Goal: Navigation & Orientation: Find specific page/section

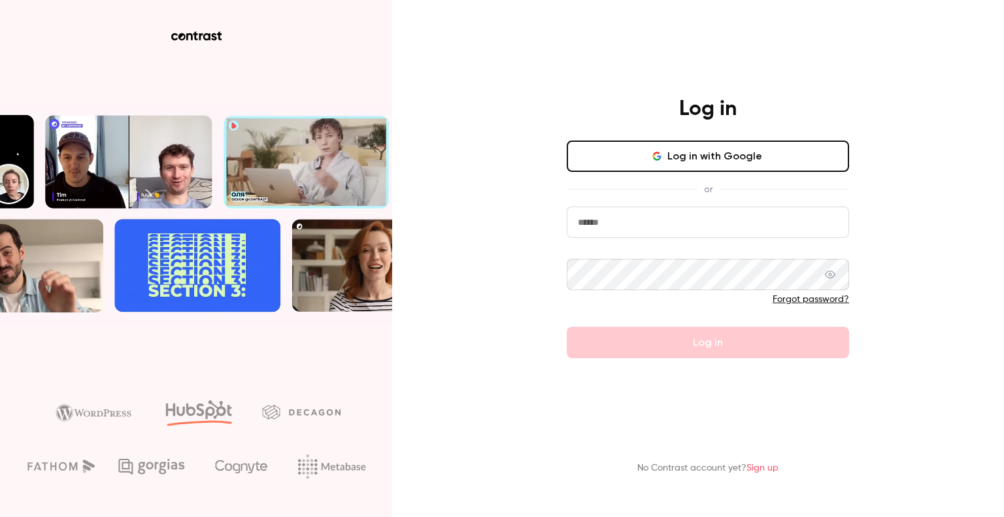
click at [669, 216] on input "email" at bounding box center [708, 221] width 282 height 31
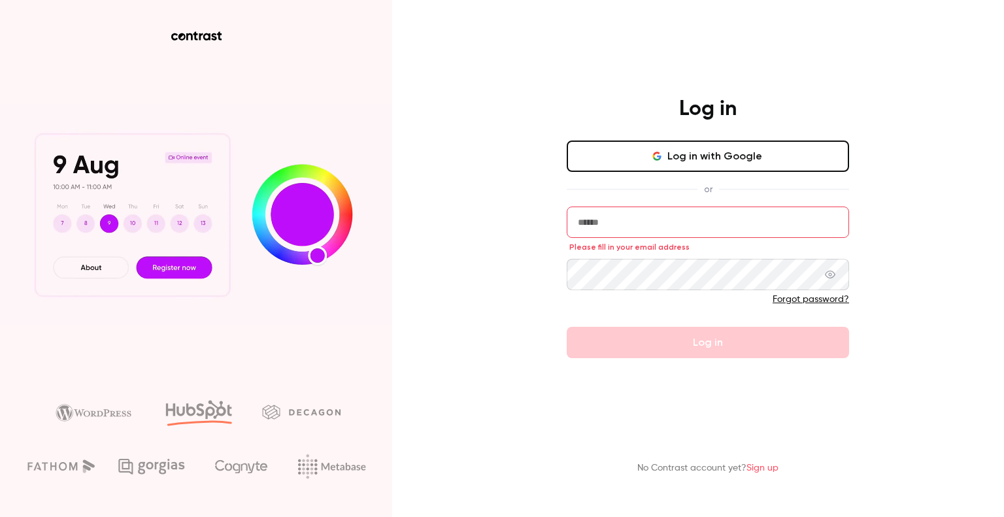
click at [685, 155] on button "Log in with Google" at bounding box center [708, 155] width 282 height 31
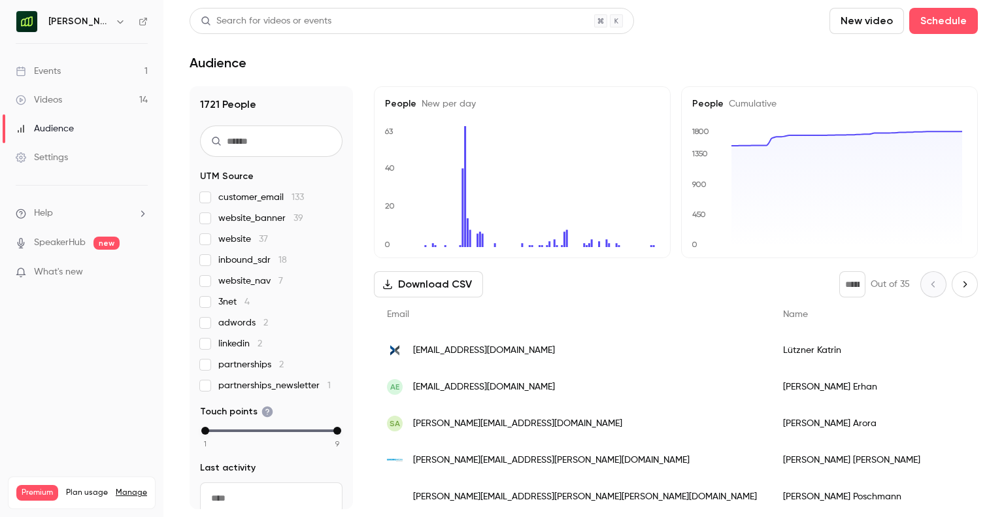
click at [69, 78] on link "Events 1" at bounding box center [81, 71] width 163 height 29
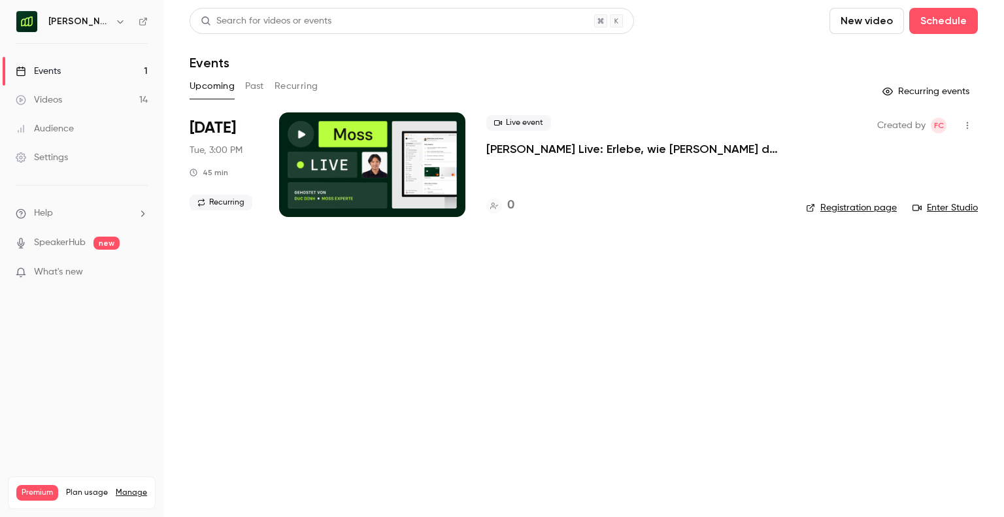
click at [115, 99] on link "Videos 14" at bounding box center [81, 100] width 163 height 29
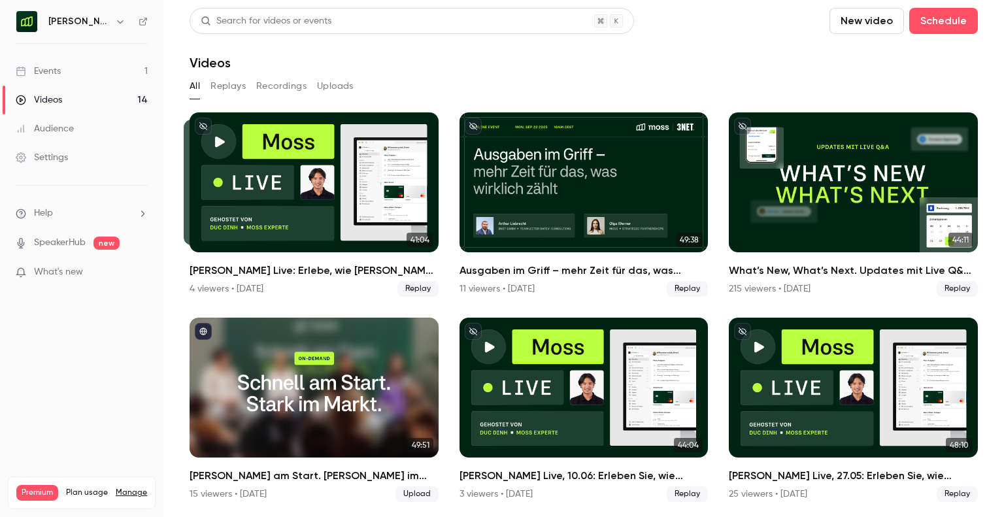
click at [86, 69] on link "Events 1" at bounding box center [81, 71] width 163 height 29
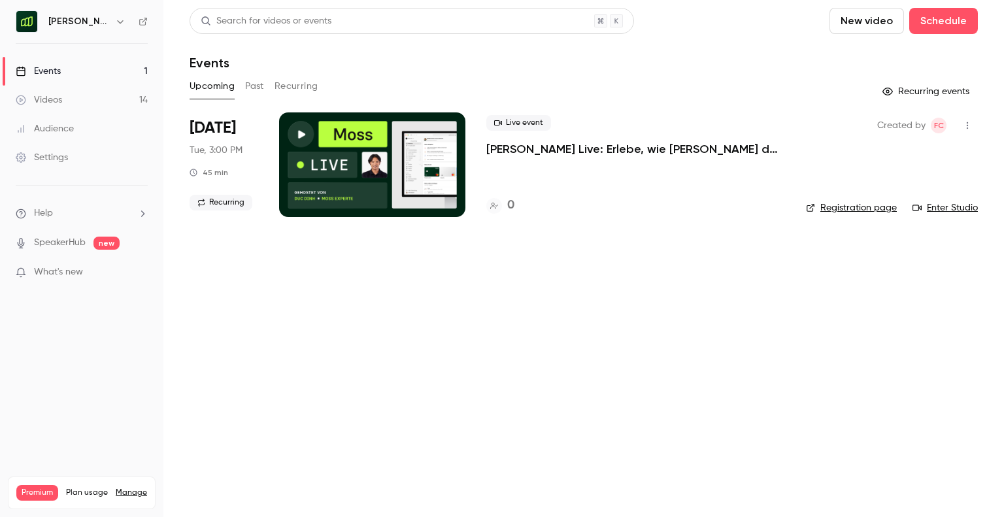
click at [115, 19] on icon "button" at bounding box center [120, 21] width 10 height 10
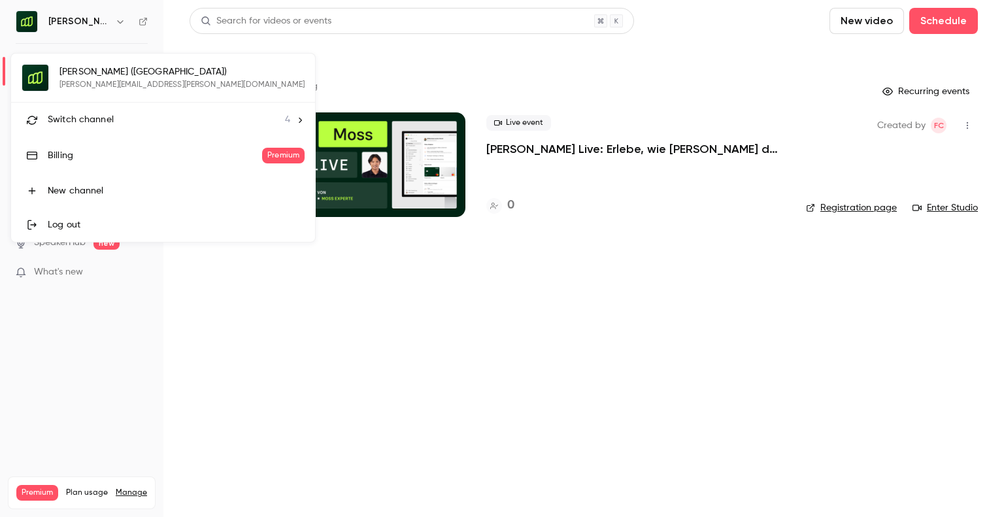
click at [114, 120] on div "Switch channel 4" at bounding box center [169, 120] width 242 height 14
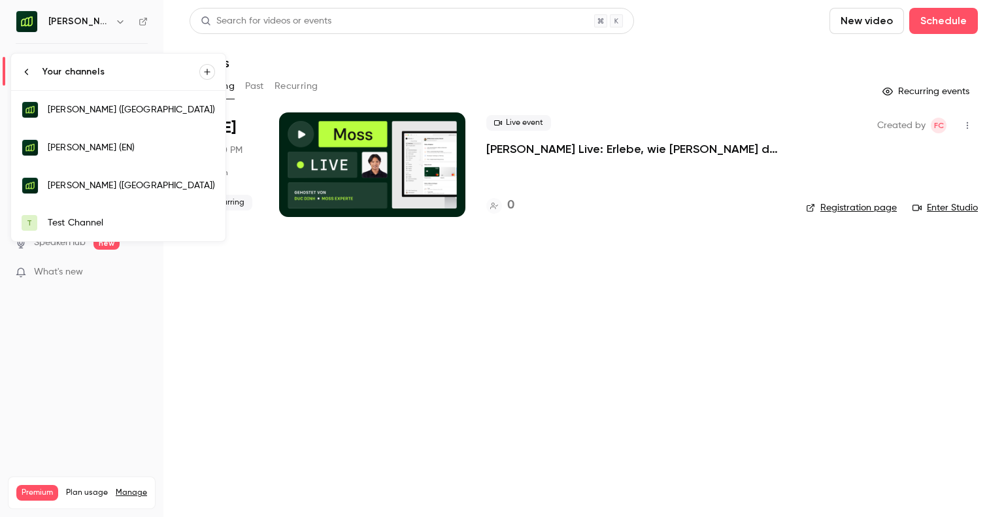
click at [104, 212] on link "T Test Channel" at bounding box center [118, 223] width 214 height 37
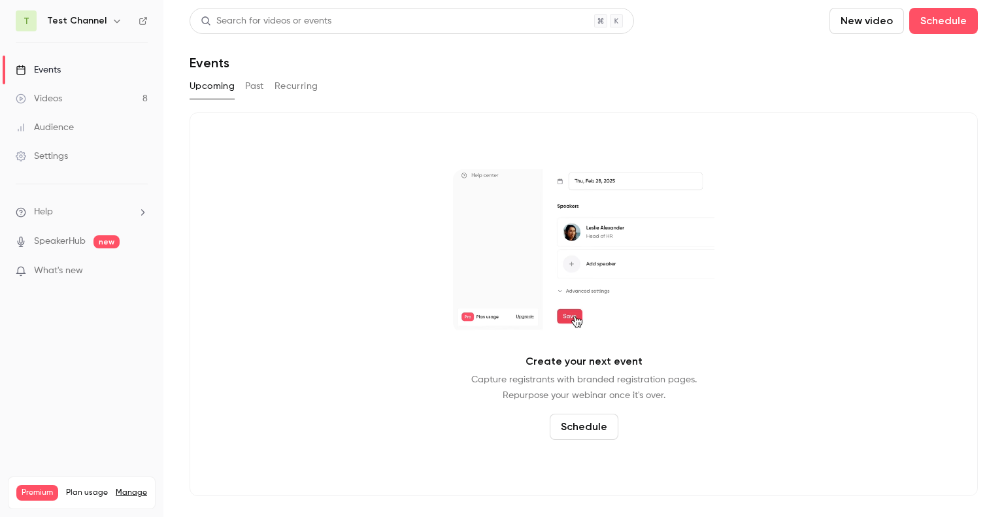
click at [114, 93] on link "Videos 8" at bounding box center [81, 98] width 163 height 29
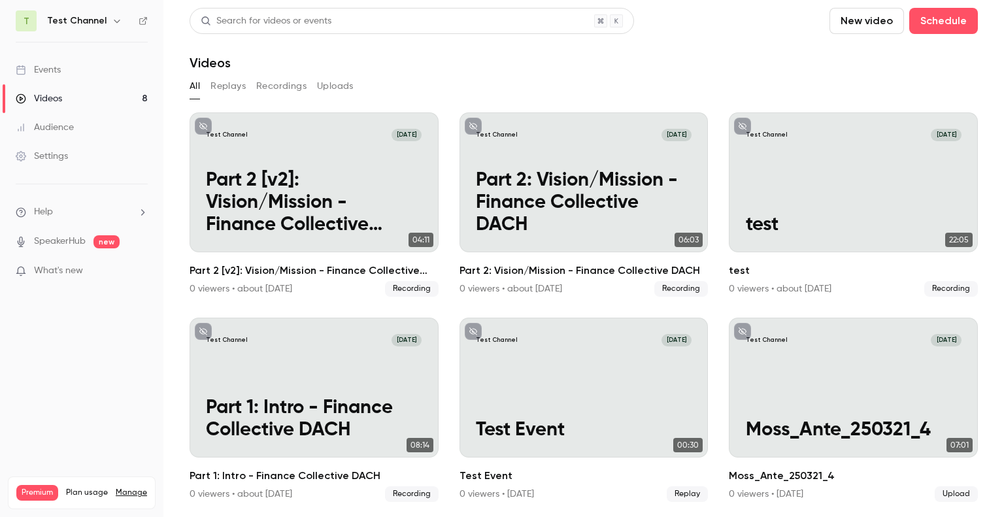
click at [112, 18] on icon "button" at bounding box center [117, 21] width 10 height 10
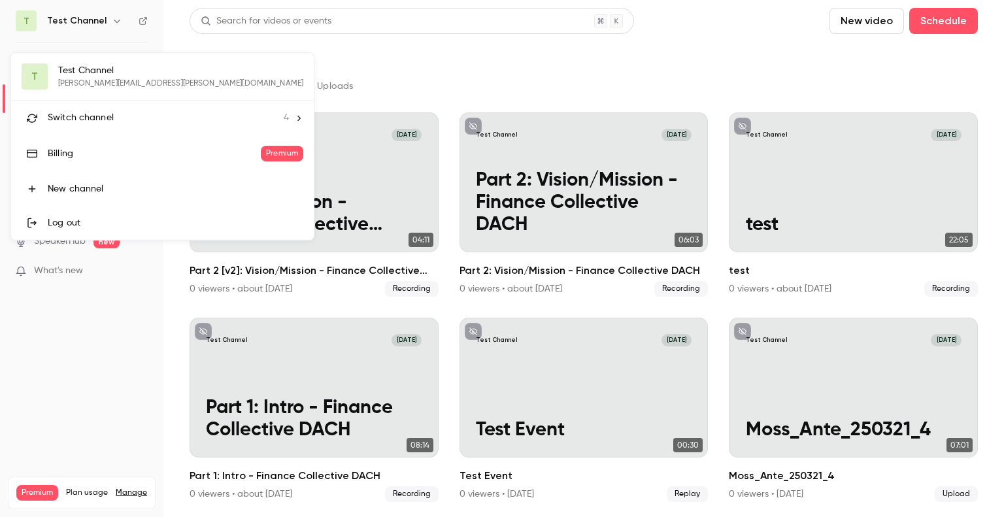
click at [103, 116] on span "Switch channel" at bounding box center [81, 118] width 66 height 14
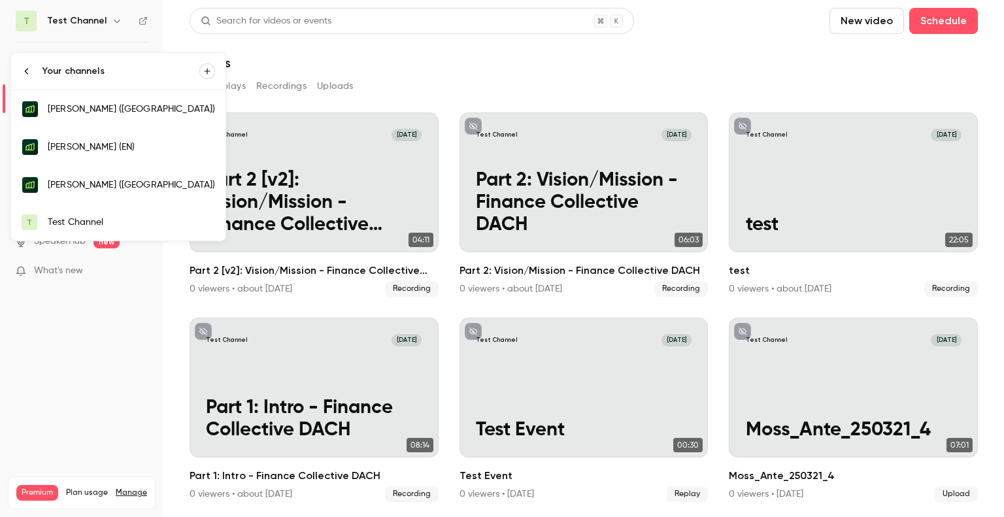
click at [102, 140] on div "[PERSON_NAME] (EN)" at bounding box center [131, 146] width 167 height 13
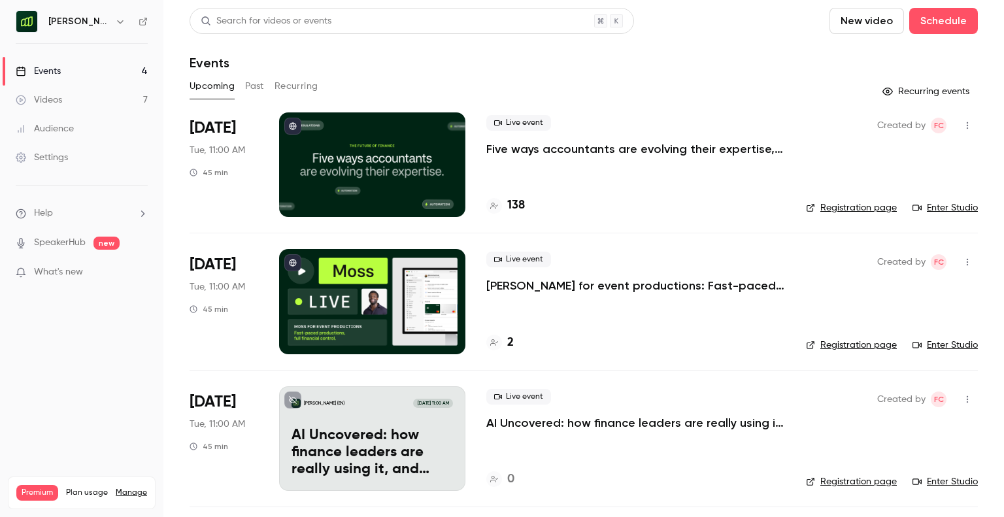
click at [519, 208] on h4 "138" at bounding box center [516, 206] width 18 height 18
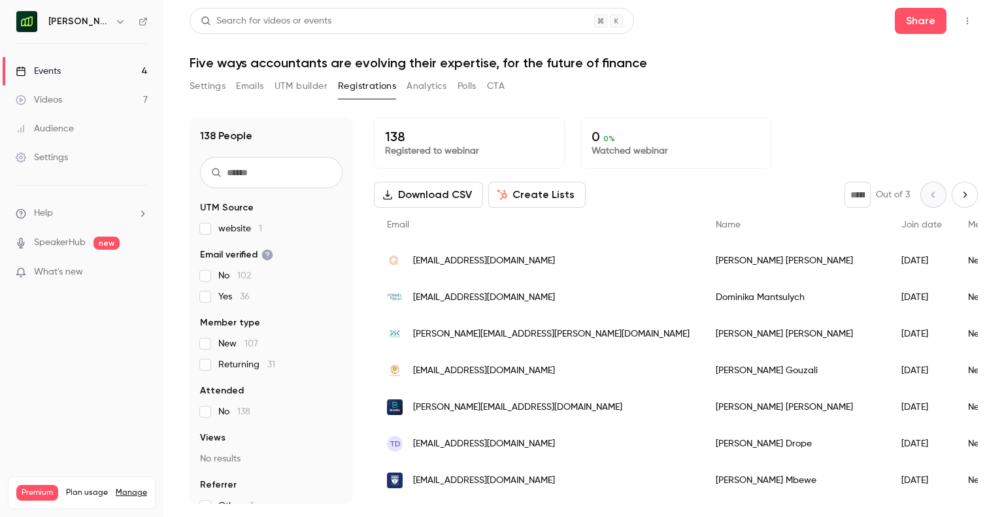
click at [960, 196] on icon "Next page" at bounding box center [964, 194] width 14 height 10
type input "*"
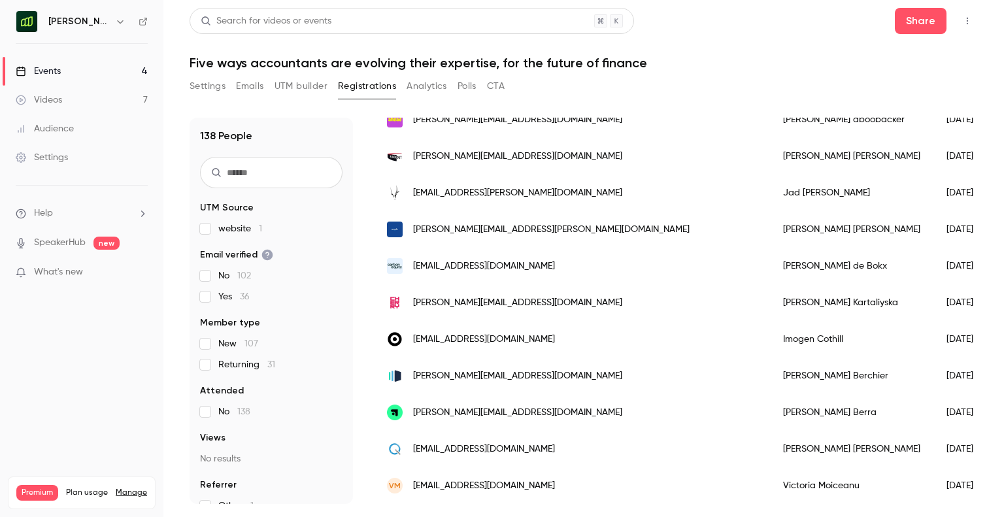
scroll to position [1577, 0]
